Goal: Find specific page/section: Find specific page/section

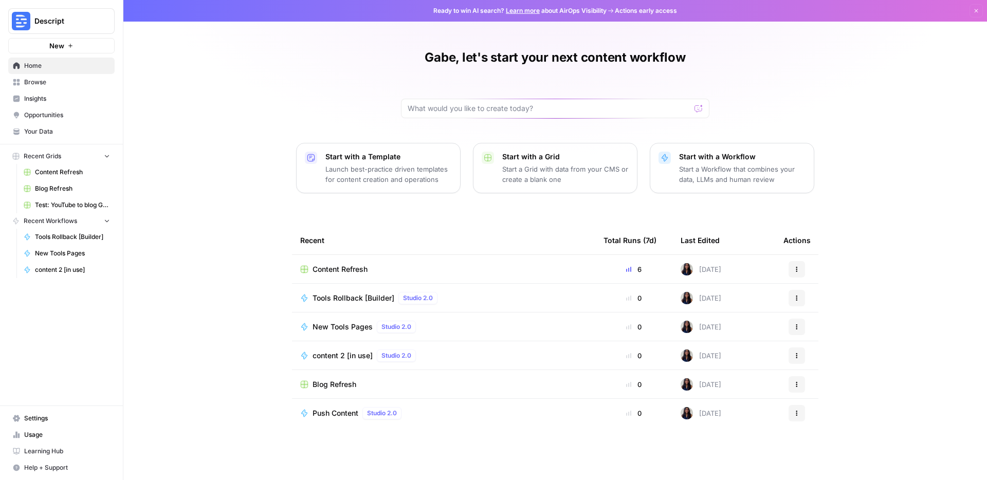
click at [266, 151] on div "Gabe, let's start your next content workflow Start with a Template Launch best-…" at bounding box center [554, 240] width 863 height 480
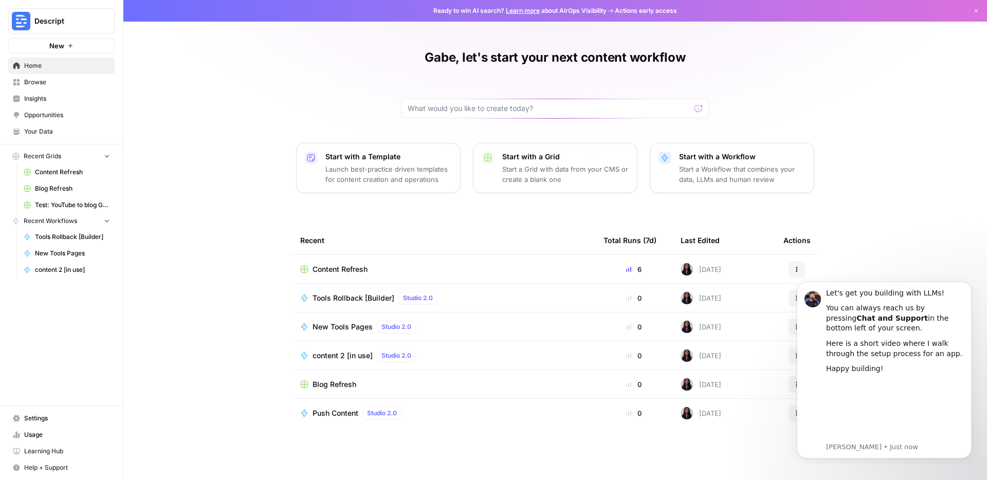
click at [266, 150] on div "Gabe, let's start your next content workflow Start with a Template Launch best-…" at bounding box center [554, 240] width 863 height 480
click at [205, 169] on div "Gabe, let's start your next content workflow Start with a Template Launch best-…" at bounding box center [554, 240] width 863 height 480
click at [616, 113] on input "text" at bounding box center [549, 108] width 283 height 10
click at [298, 77] on div "Gabe, let's start your next content workflow Start with a Template Launch best-…" at bounding box center [554, 240] width 863 height 480
click at [64, 87] on link "Browse" at bounding box center [61, 82] width 106 height 16
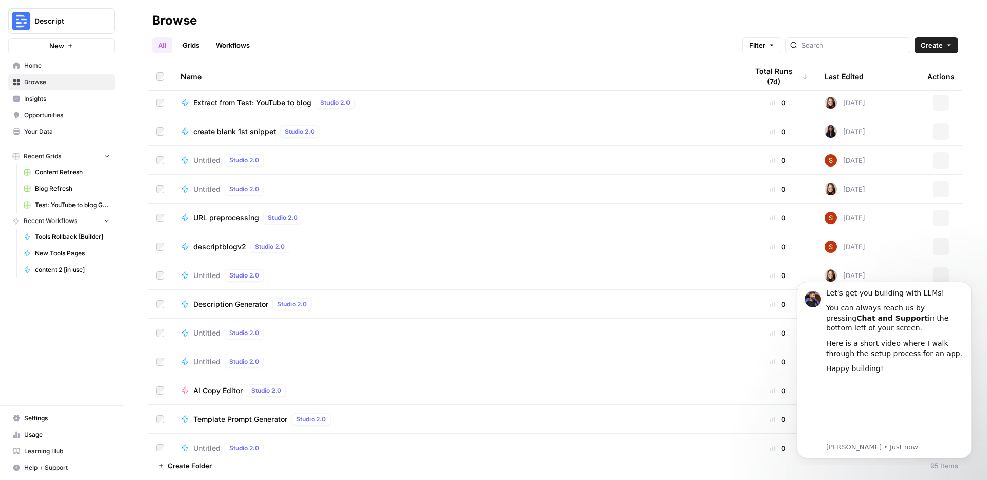
scroll to position [1376, 0]
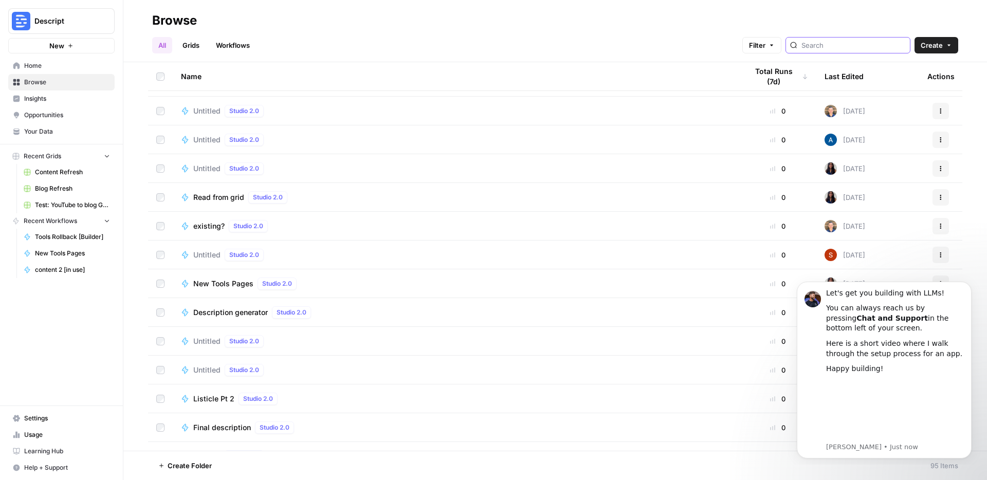
click at [850, 42] on input "search" at bounding box center [853, 45] width 104 height 10
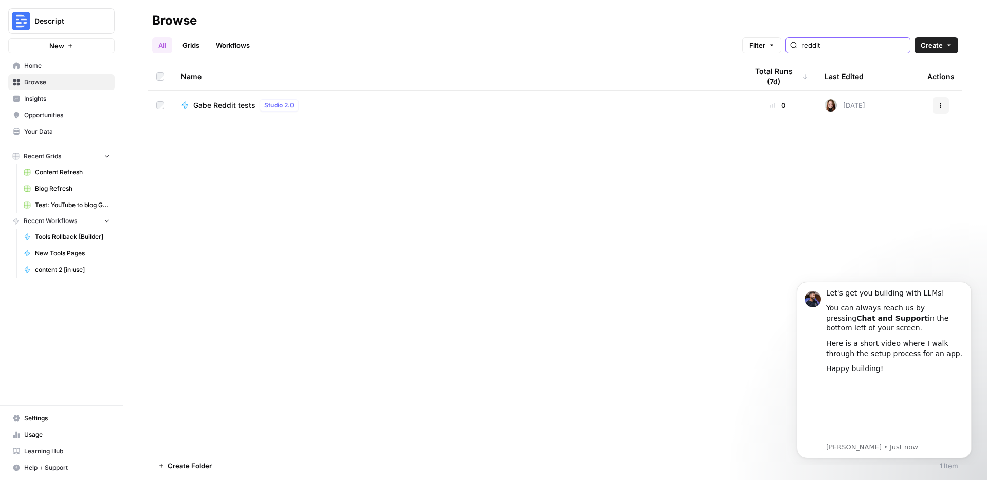
type input "reddit"
click at [451, 104] on div "Gabe Reddit tests Studio 2.0" at bounding box center [456, 105] width 550 height 12
